Goal: Task Accomplishment & Management: Manage account settings

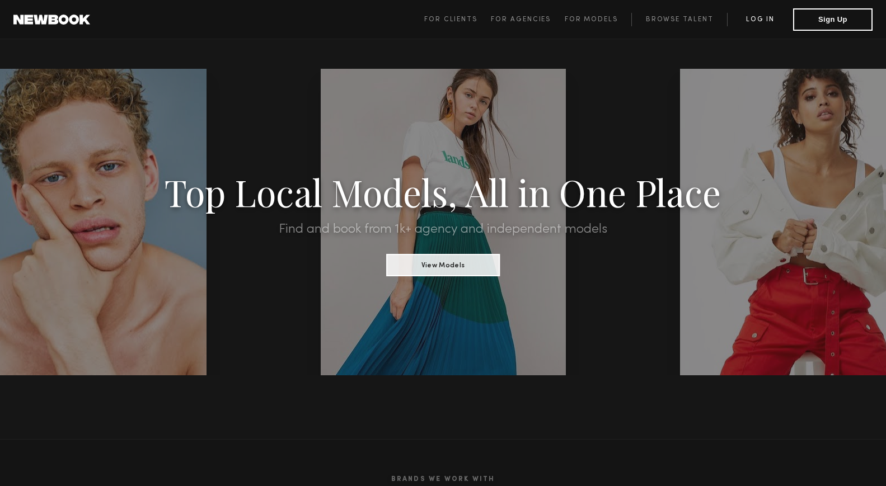
click at [771, 20] on link "Log in" at bounding box center [760, 19] width 66 height 13
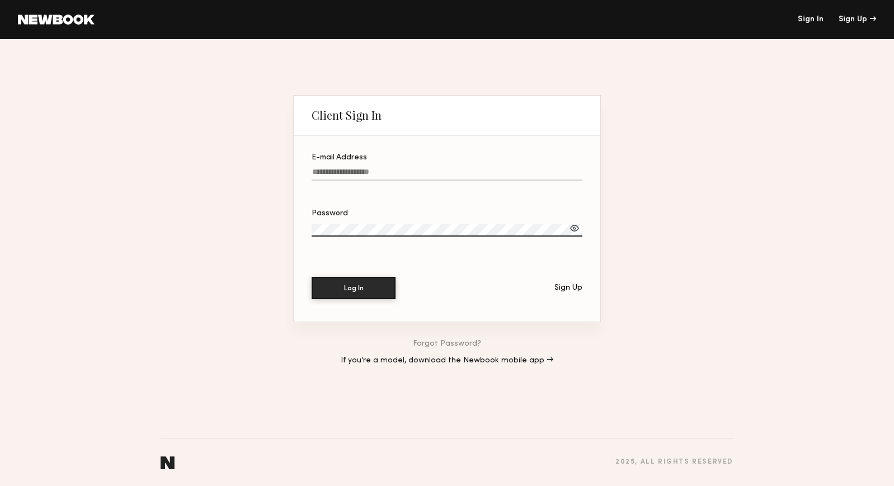
type input "**********"
click at [354, 288] on button "Log In" at bounding box center [354, 288] width 84 height 22
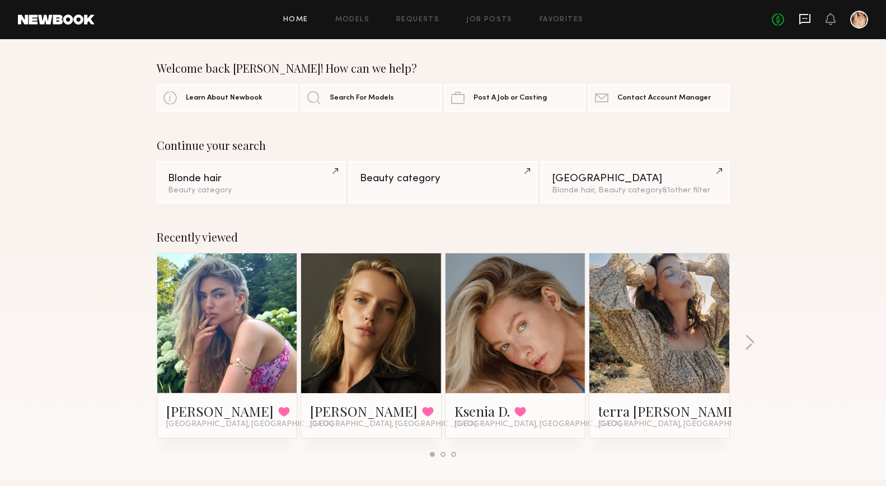
click at [803, 21] on icon at bounding box center [804, 19] width 11 height 11
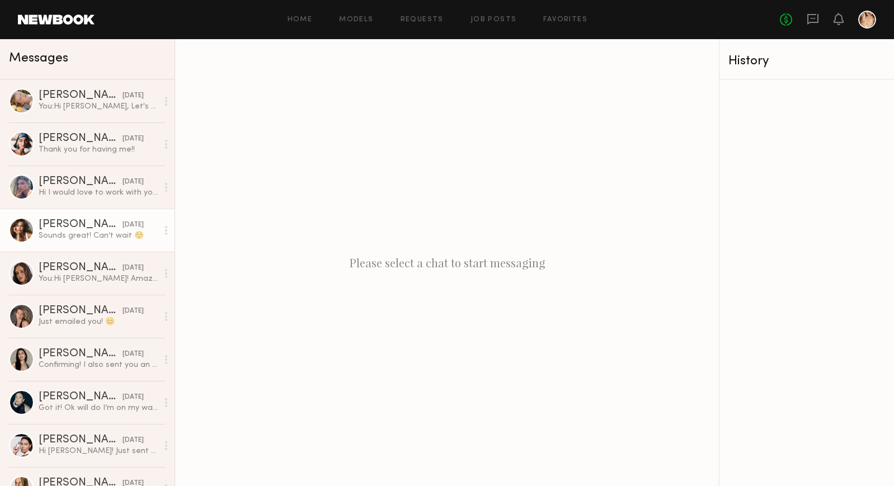
click at [77, 229] on div "Mariana P." at bounding box center [81, 224] width 84 height 11
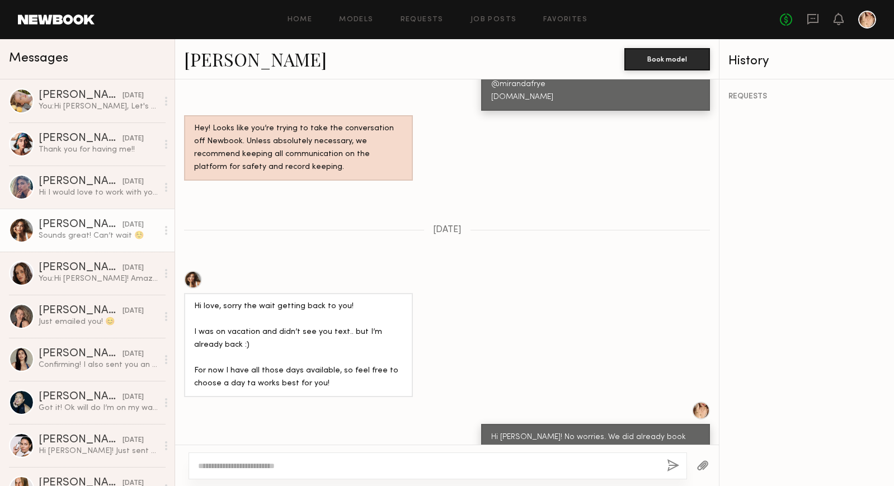
scroll to position [771, 0]
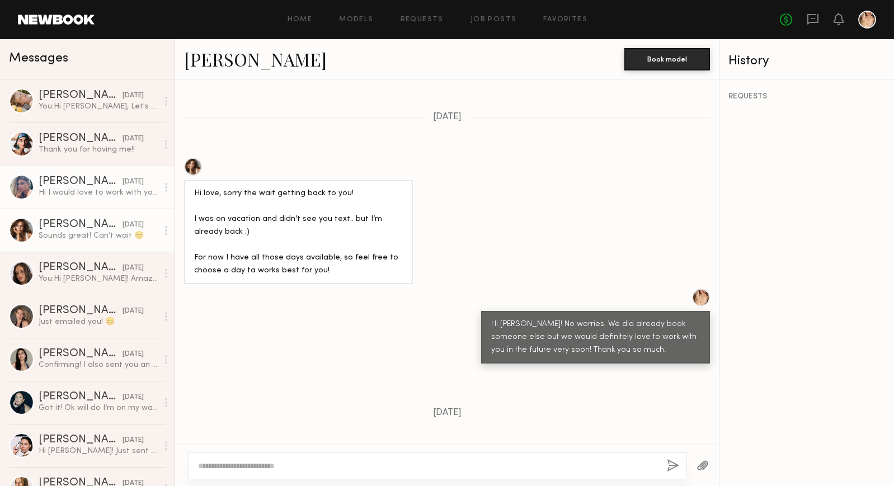
click at [62, 185] on div "Natasha E." at bounding box center [81, 181] width 84 height 11
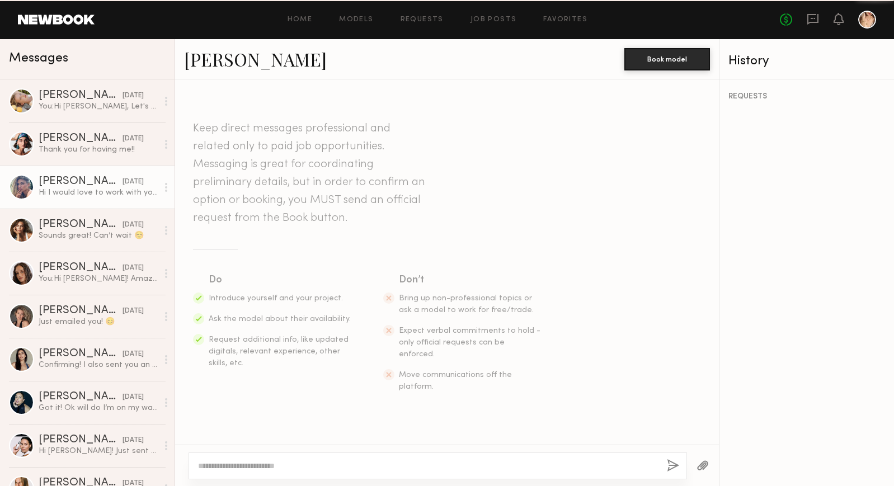
scroll to position [574, 0]
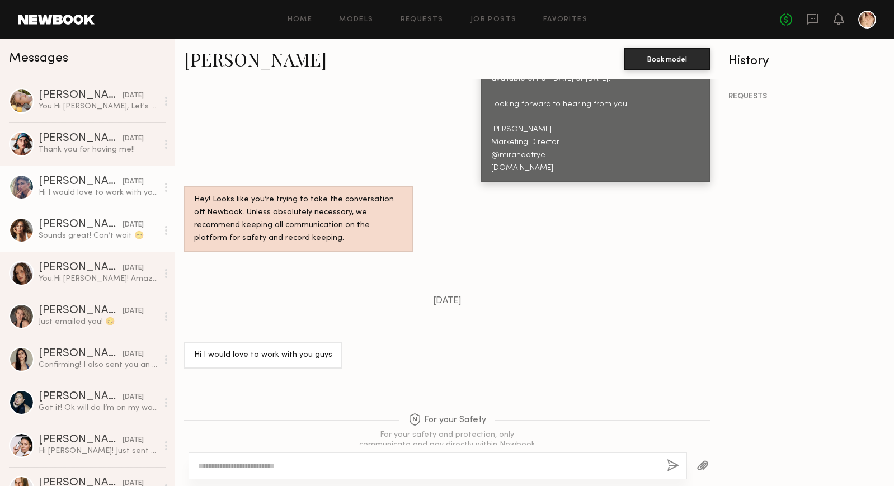
click at [68, 224] on div "Mariana P." at bounding box center [81, 224] width 84 height 11
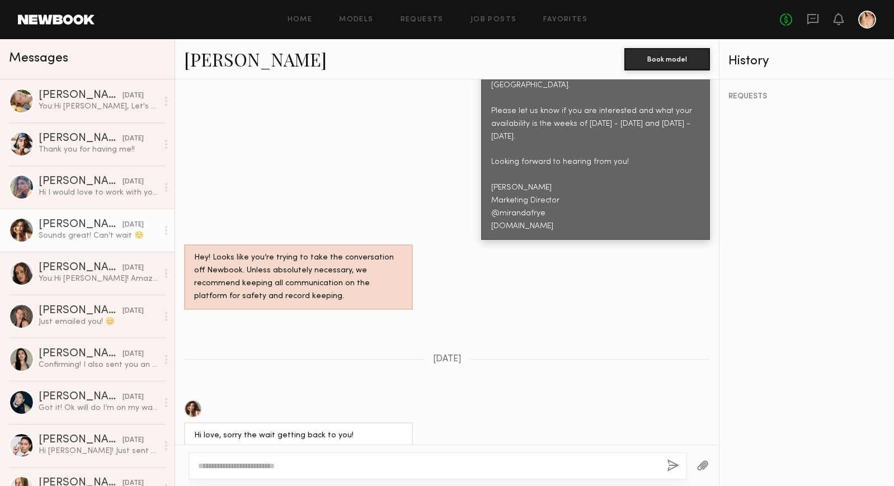
scroll to position [394, 0]
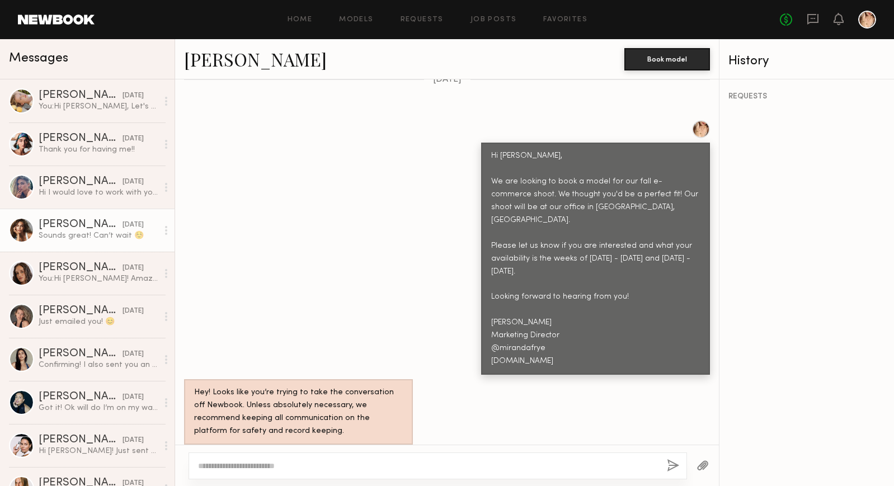
click at [692, 120] on div at bounding box center [701, 129] width 18 height 18
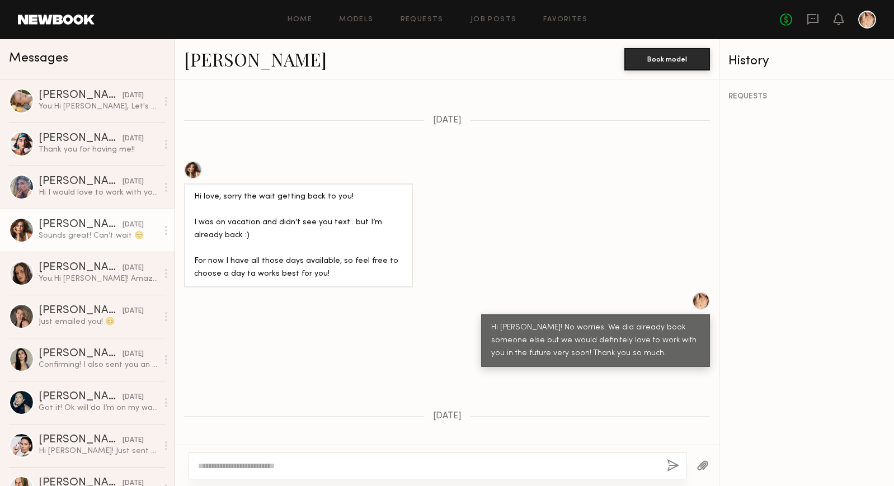
scroll to position [864, 0]
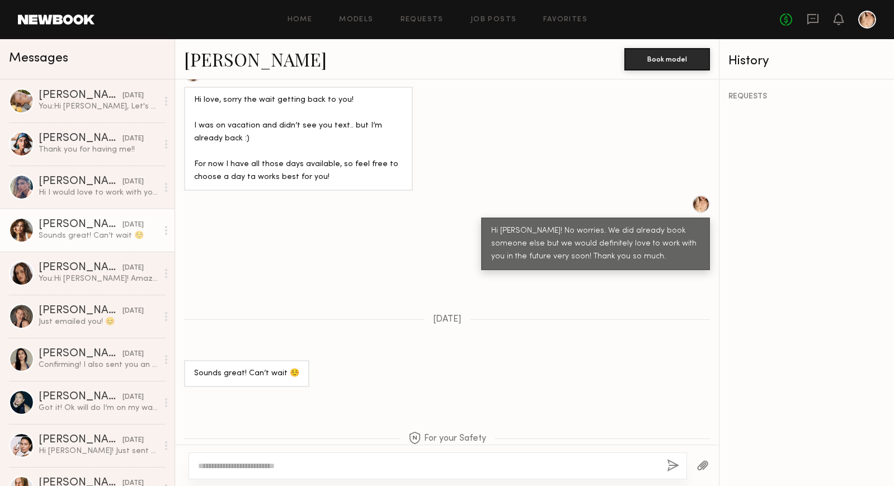
click at [56, 217] on link "Mariana P. 01/08/2025 Sounds great! Can’t wait ☺️" at bounding box center [87, 230] width 175 height 43
click at [59, 191] on div "Hi I would love to work with you guys" at bounding box center [98, 192] width 119 height 11
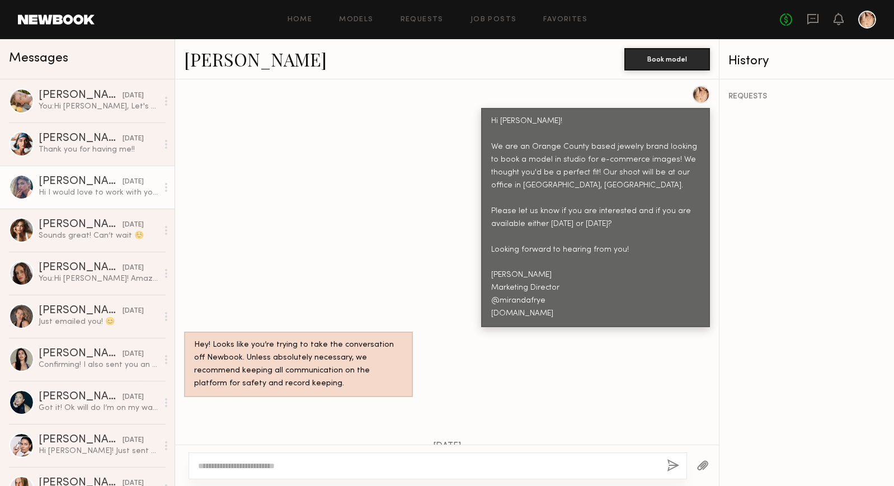
scroll to position [574, 0]
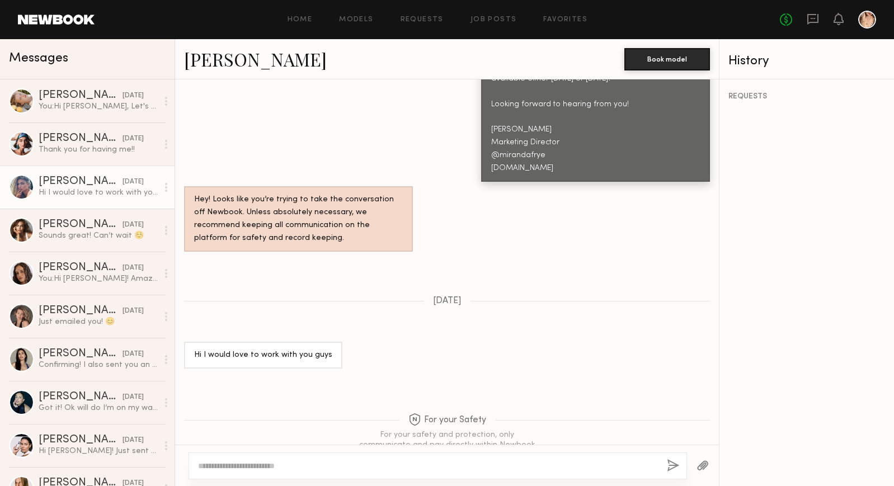
click at [22, 186] on div at bounding box center [21, 187] width 25 height 25
click at [73, 183] on div "Natasha E." at bounding box center [81, 181] width 84 height 11
click at [161, 187] on div at bounding box center [166, 187] width 17 height 22
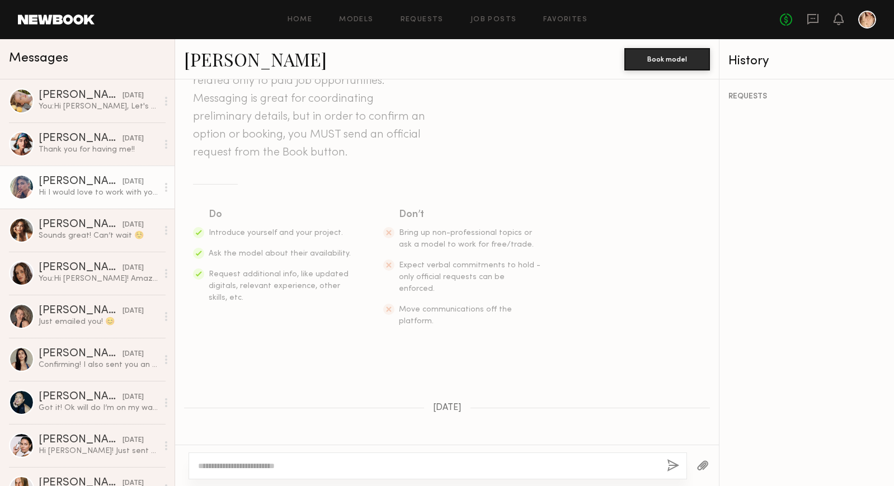
scroll to position [0, 0]
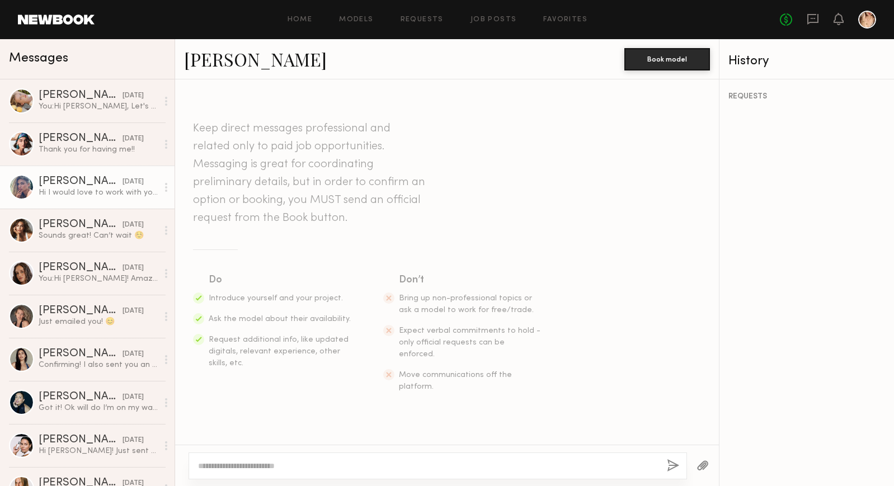
click at [28, 191] on div at bounding box center [21, 187] width 25 height 25
click at [18, 189] on div at bounding box center [21, 187] width 25 height 25
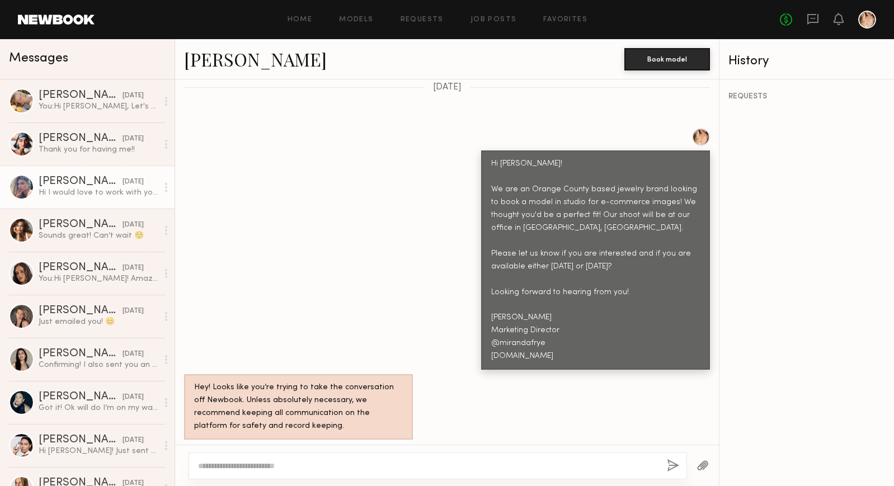
scroll to position [574, 0]
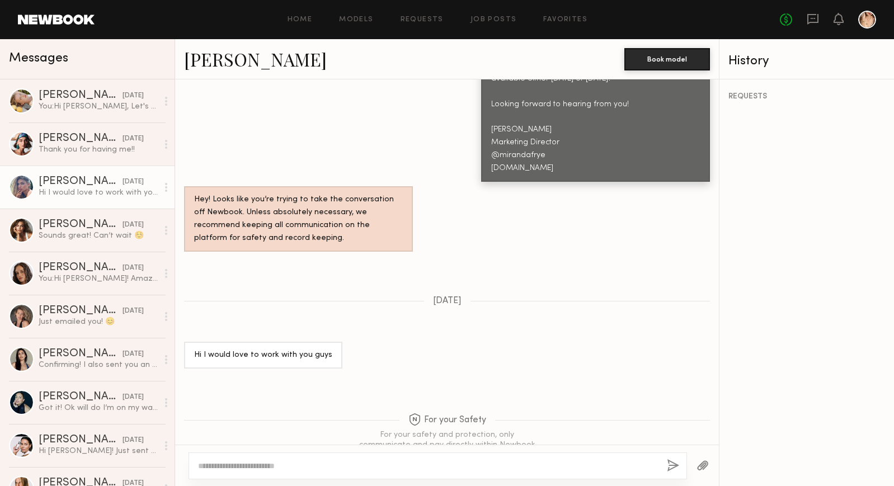
click at [872, 26] on div at bounding box center [867, 20] width 18 height 18
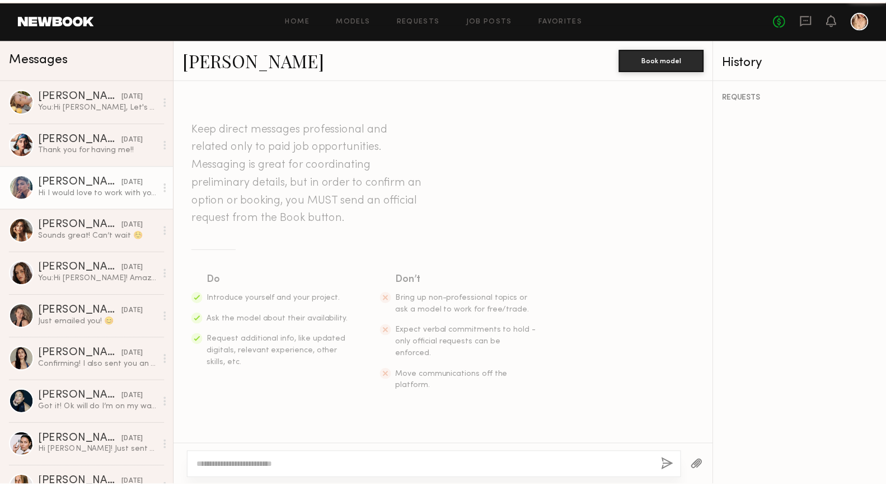
scroll to position [574, 0]
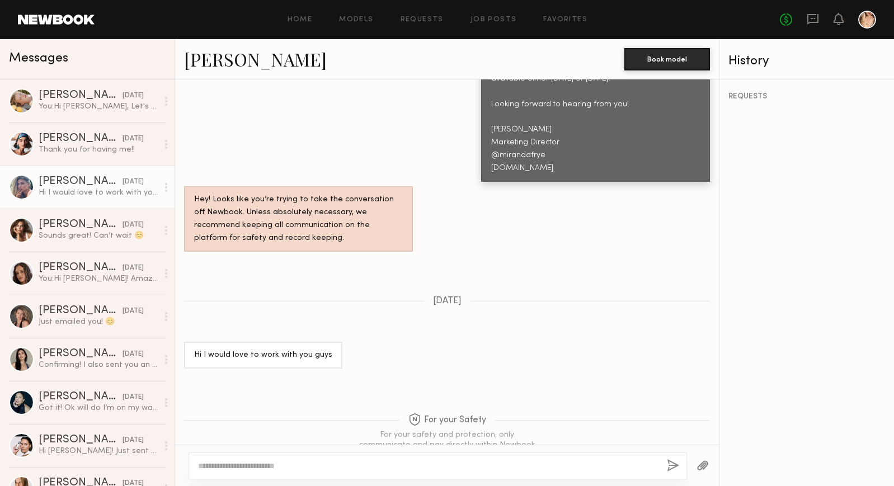
click at [53, 185] on div "Natasha E." at bounding box center [81, 181] width 84 height 11
click at [582, 20] on link "Favorites" at bounding box center [565, 19] width 44 height 7
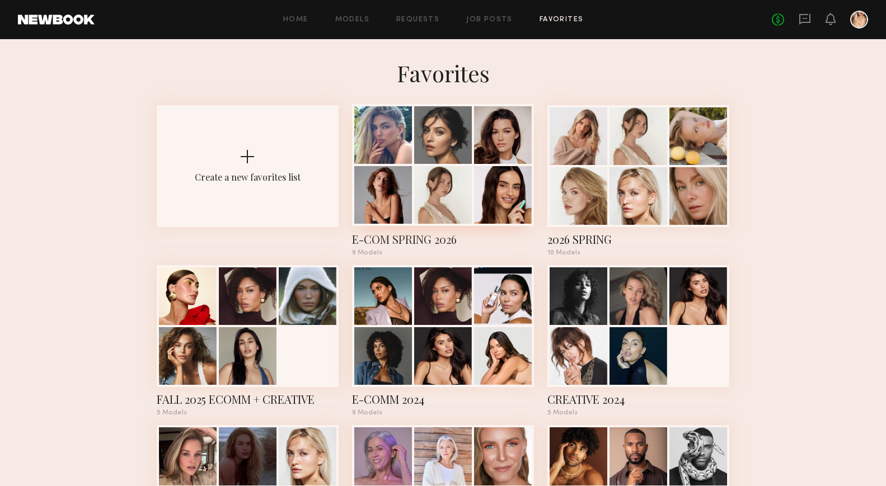
click at [402, 238] on div "E-COM SPRING 2026" at bounding box center [443, 240] width 182 height 16
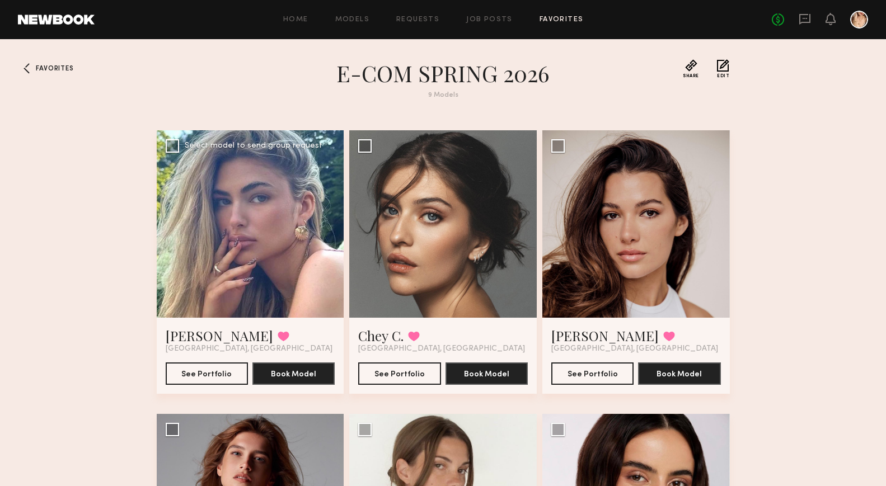
click at [254, 227] on div at bounding box center [250, 223] width 187 height 187
click at [214, 370] on button "See Portfolio" at bounding box center [207, 373] width 82 height 22
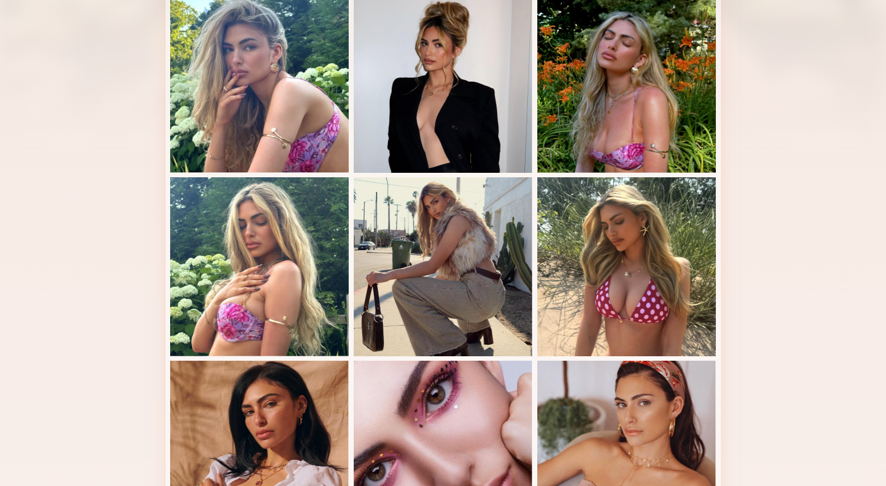
scroll to position [131, 0]
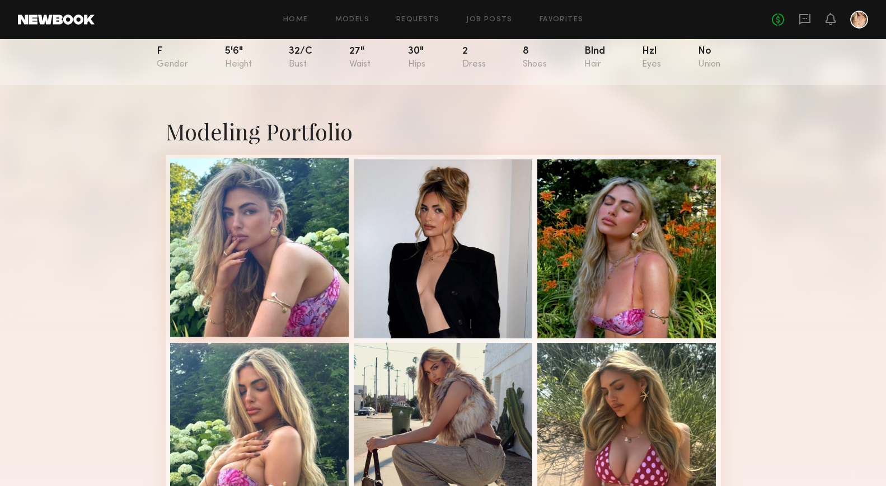
click at [236, 251] on div at bounding box center [259, 247] width 179 height 179
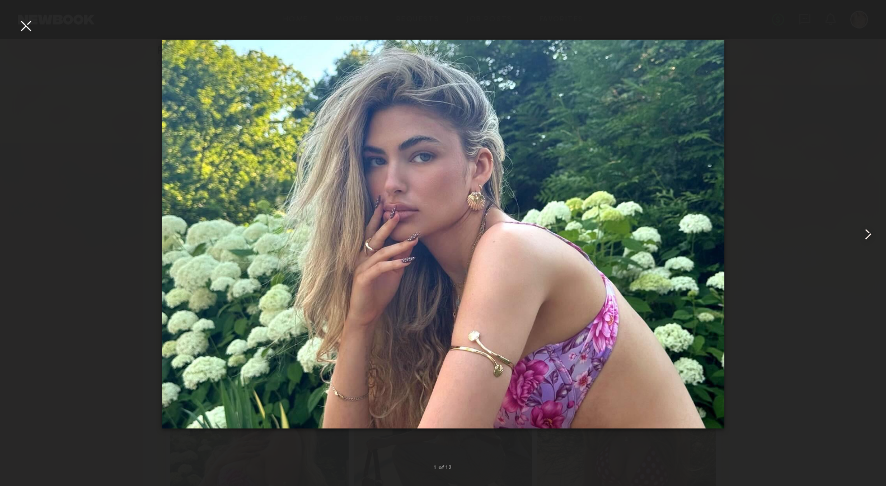
click at [868, 242] on common-icon at bounding box center [868, 234] width 18 height 18
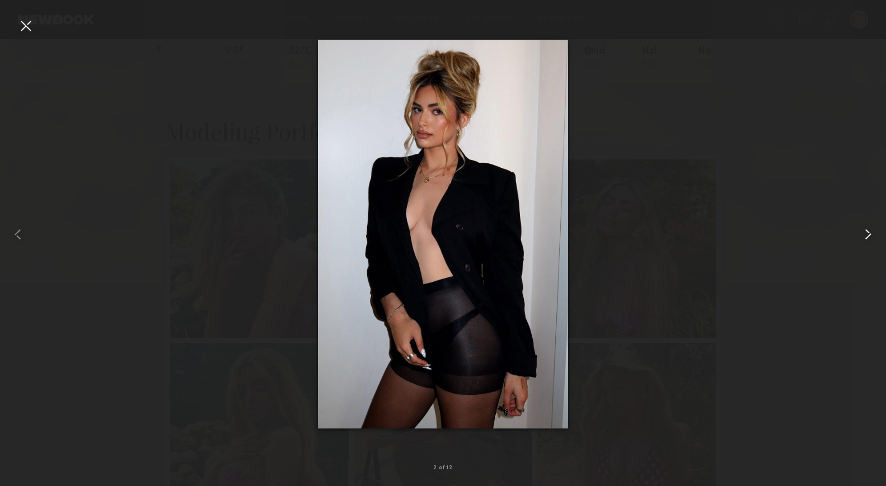
click at [868, 241] on common-icon at bounding box center [868, 234] width 18 height 18
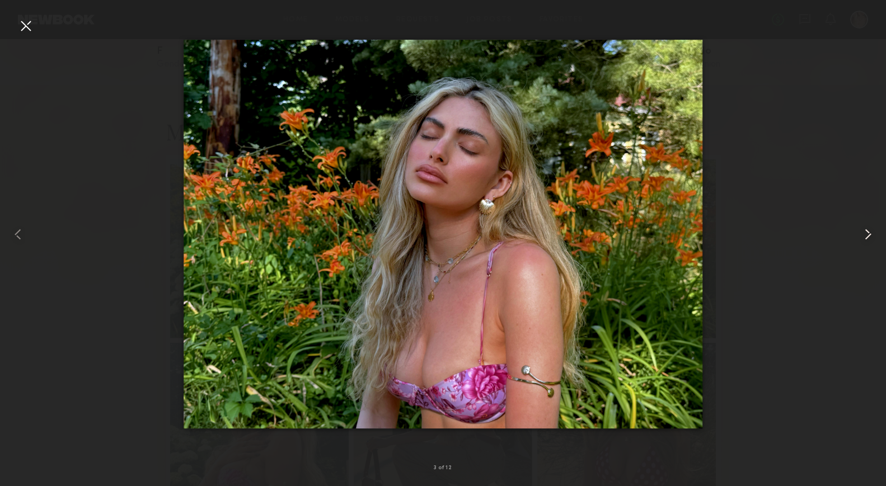
click at [868, 241] on common-icon at bounding box center [868, 234] width 18 height 18
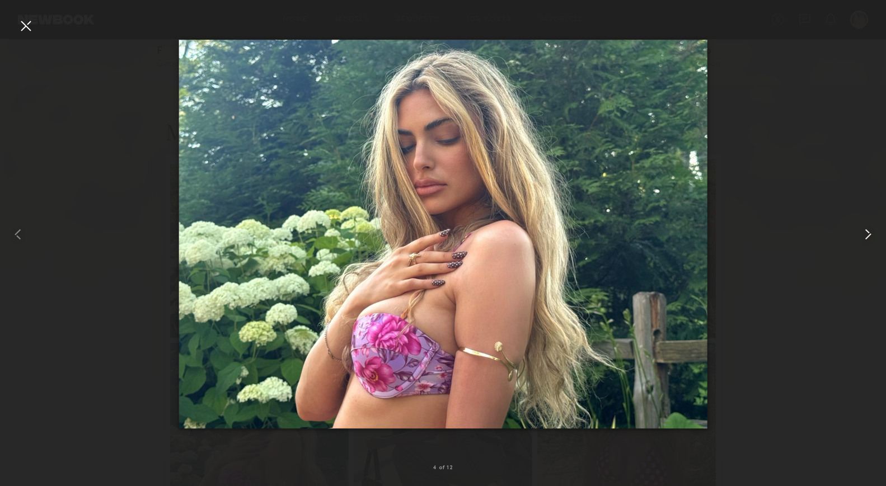
click at [868, 241] on common-icon at bounding box center [868, 234] width 18 height 18
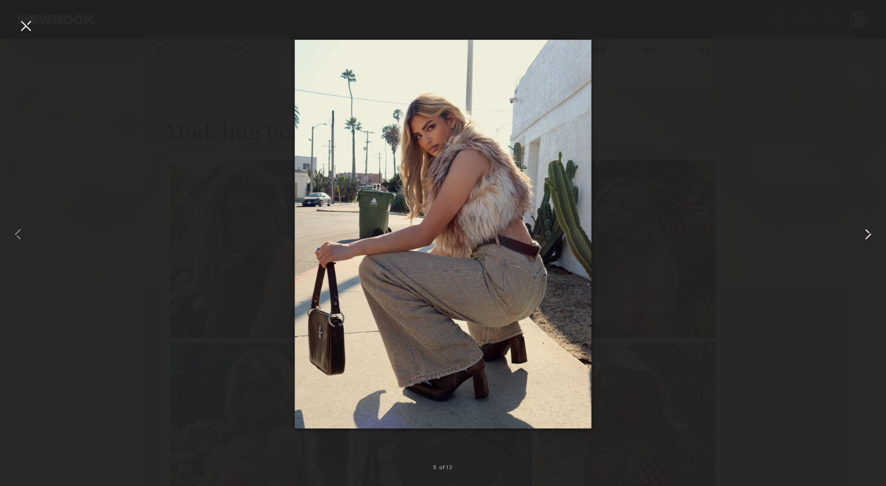
click at [868, 241] on common-icon at bounding box center [868, 234] width 18 height 18
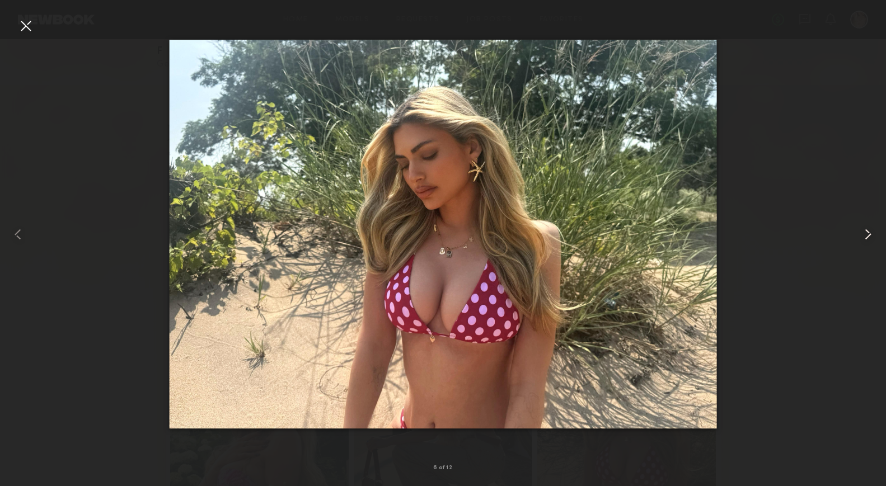
click at [868, 241] on common-icon at bounding box center [868, 234] width 18 height 18
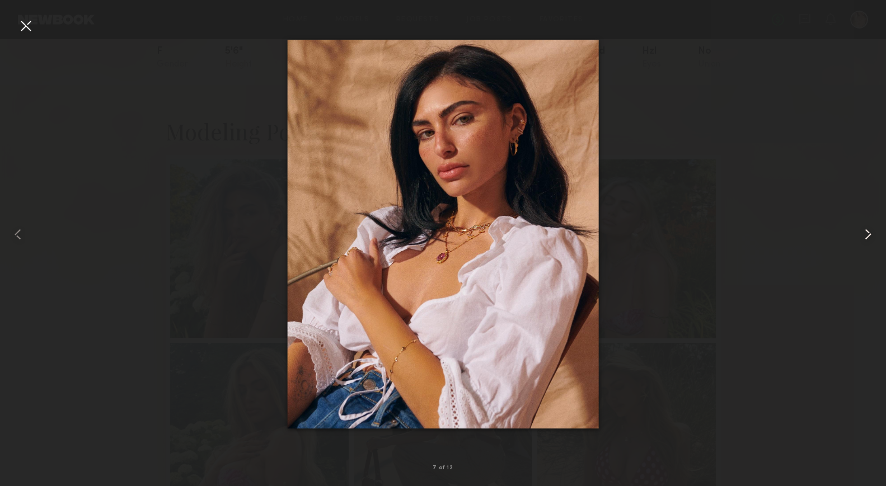
click at [868, 241] on common-icon at bounding box center [868, 234] width 18 height 18
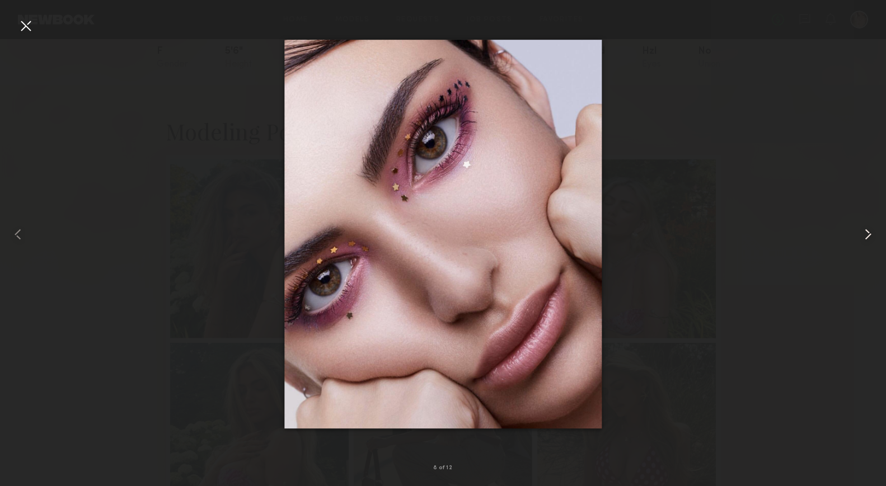
click at [868, 241] on common-icon at bounding box center [868, 234] width 18 height 18
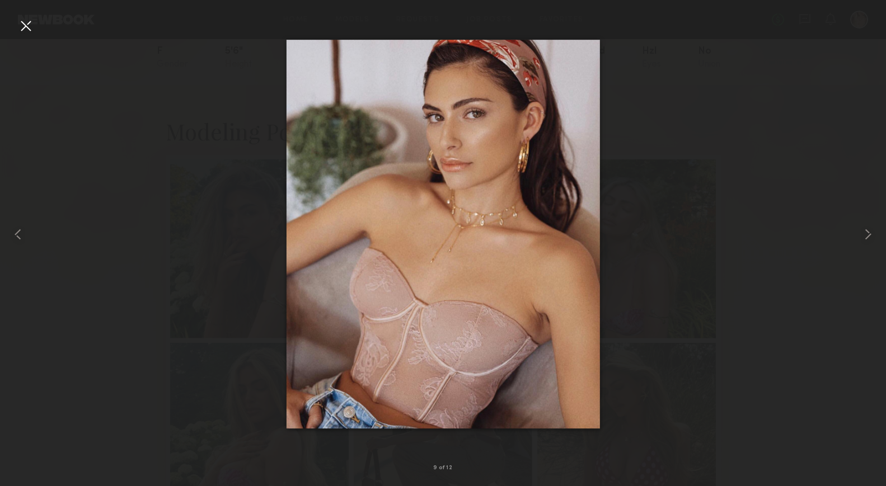
click at [31, 15] on nb-gallery-light "9 of 12" at bounding box center [443, 243] width 886 height 486
click at [27, 24] on div at bounding box center [26, 26] width 18 height 18
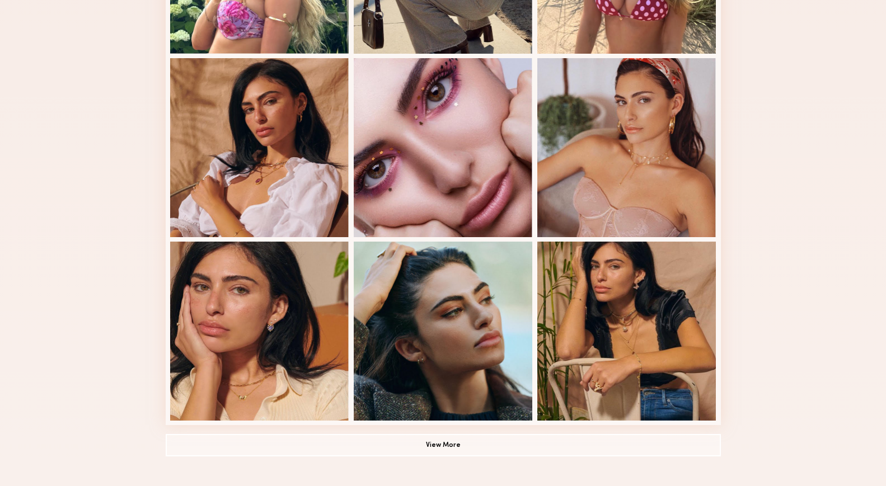
scroll to position [621, 0]
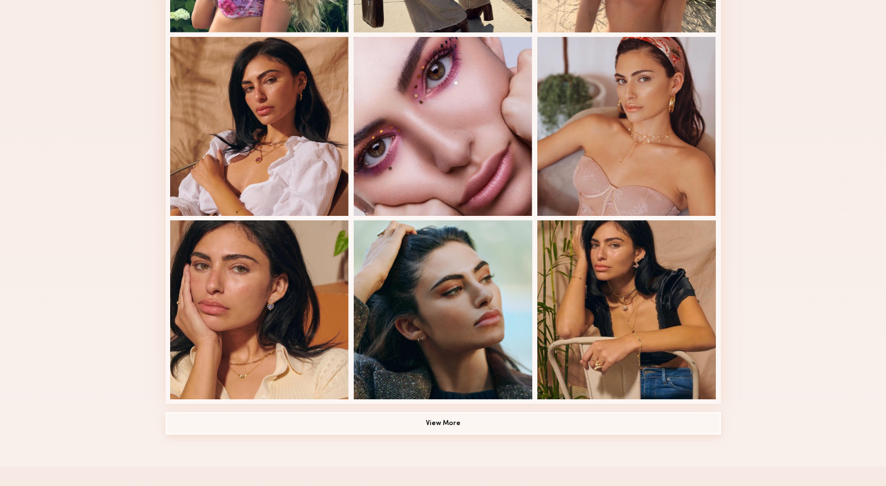
click at [468, 426] on button "View More" at bounding box center [443, 423] width 555 height 22
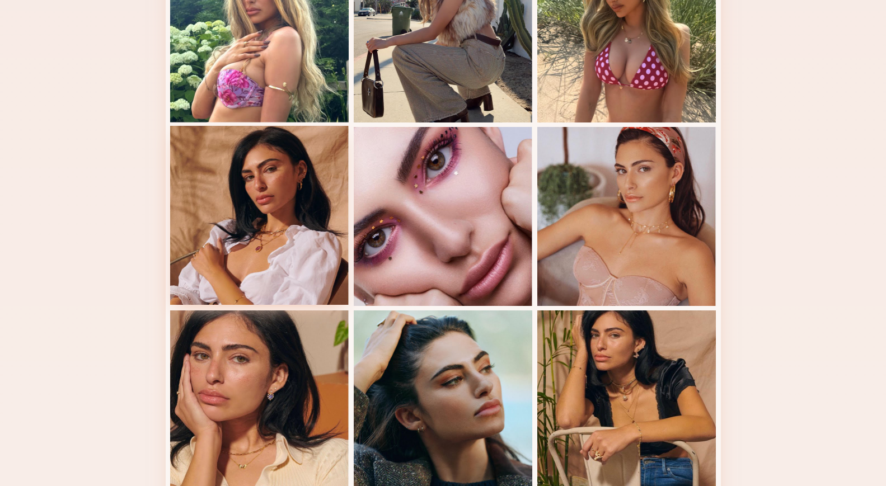
scroll to position [0, 0]
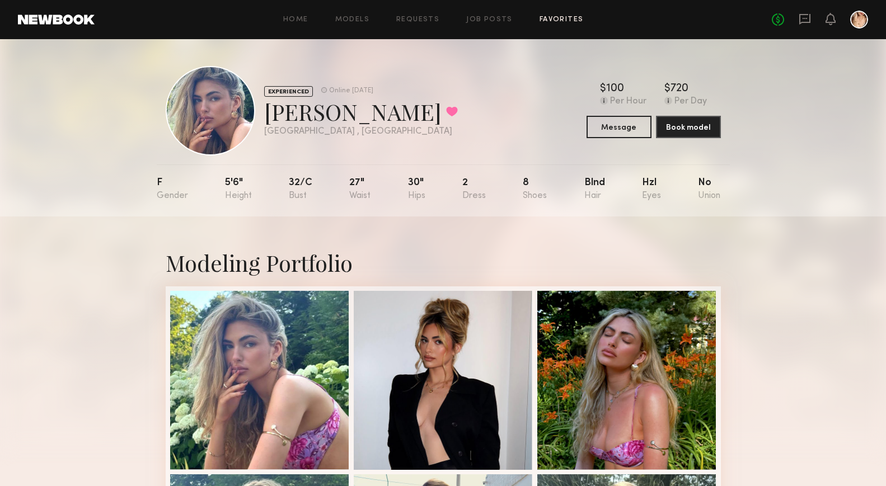
click at [573, 21] on link "Favorites" at bounding box center [561, 19] width 44 height 7
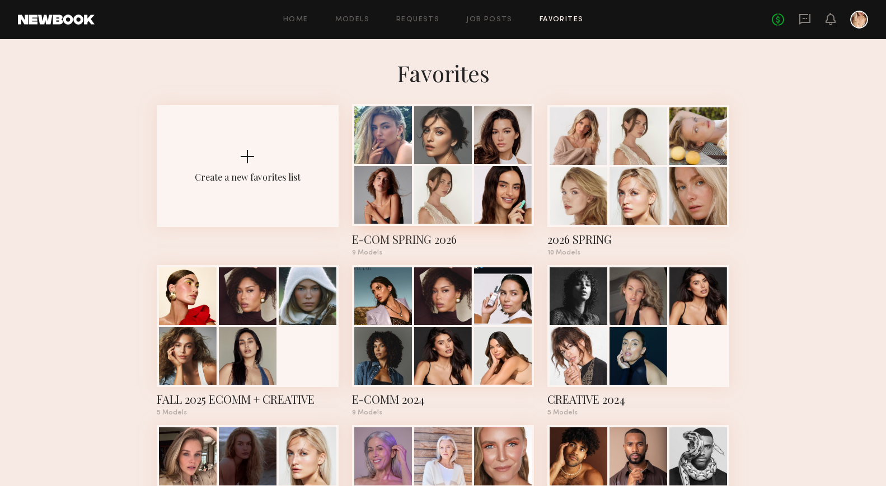
click at [418, 163] on div at bounding box center [443, 135] width 58 height 58
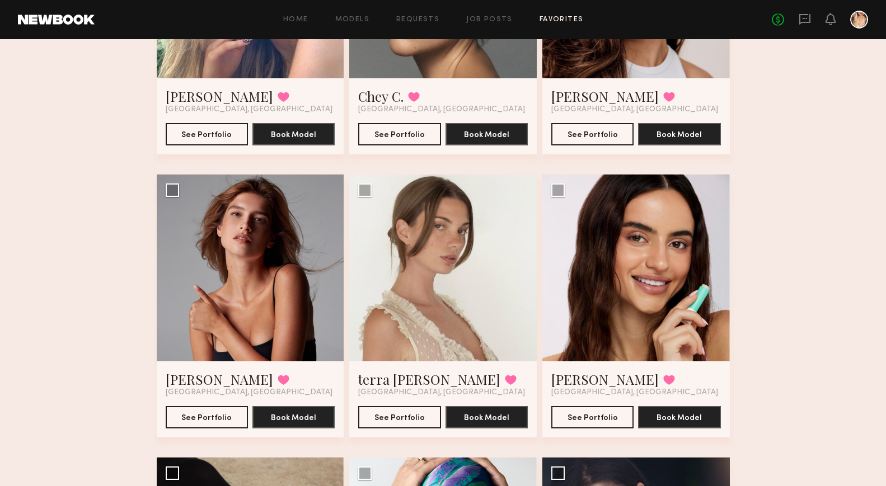
scroll to position [283, 0]
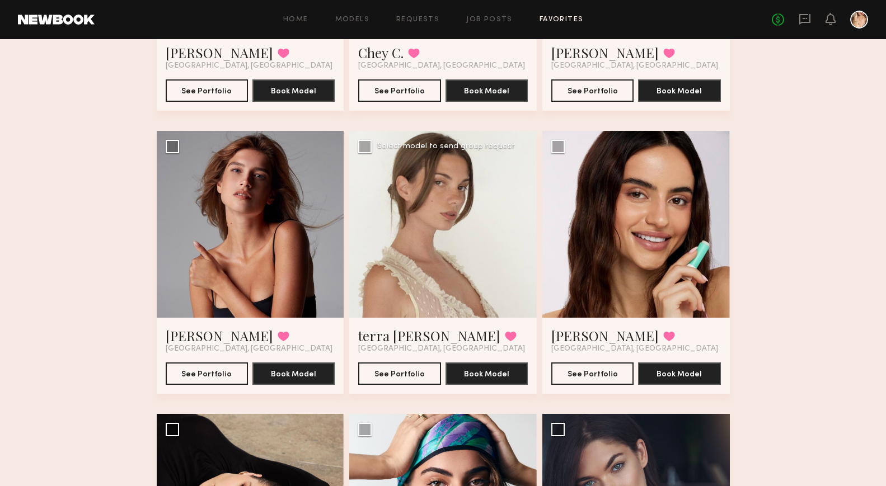
click at [443, 248] on div at bounding box center [442, 224] width 187 height 187
click at [388, 376] on button "See Portfolio" at bounding box center [399, 373] width 82 height 22
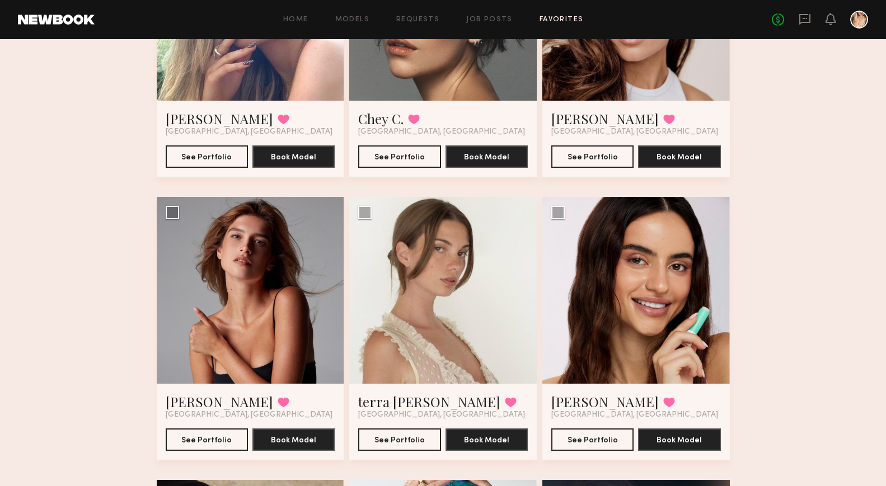
scroll to position [0, 0]
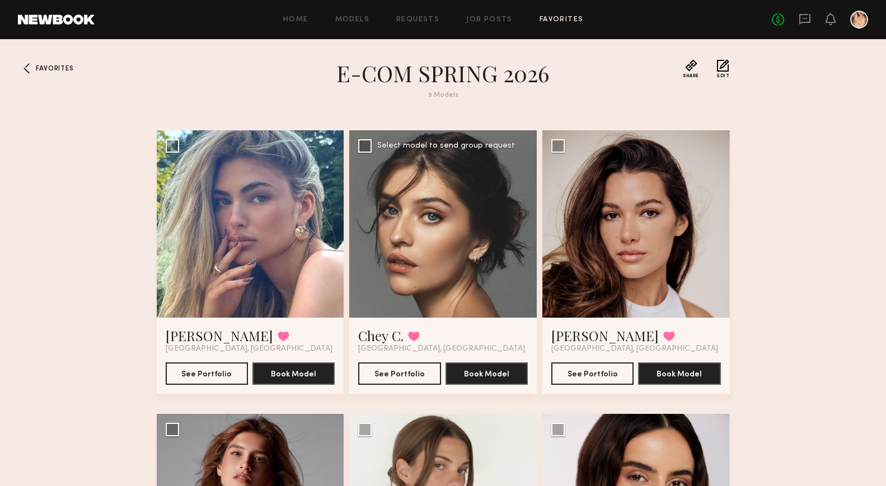
click at [413, 238] on div at bounding box center [442, 223] width 187 height 187
click at [421, 379] on button "See Portfolio" at bounding box center [399, 373] width 82 height 22
